Goal: Navigation & Orientation: Find specific page/section

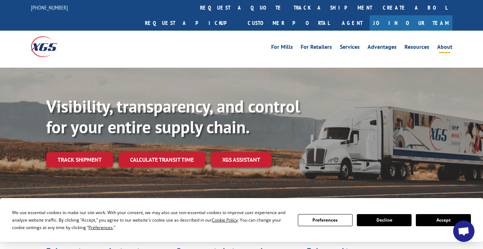
click at [447, 44] on link "About" at bounding box center [445, 48] width 15 height 8
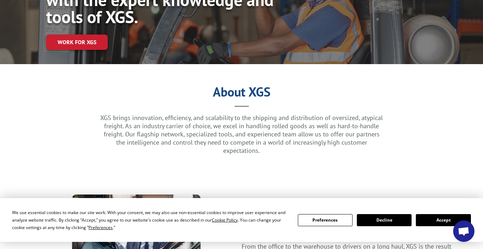
scroll to position [117, 0]
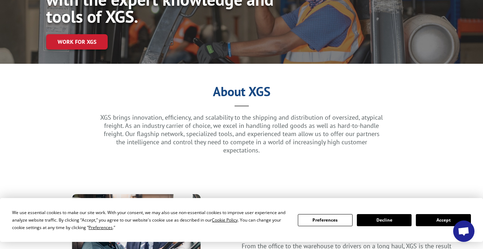
click at [376, 216] on button "Decline" at bounding box center [384, 220] width 55 height 12
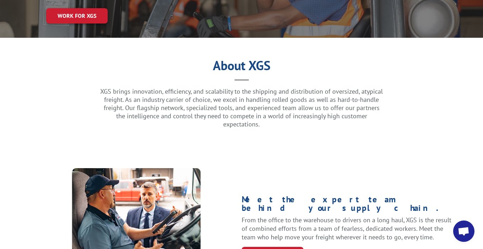
scroll to position [143, 0]
